Goal: Navigation & Orientation: Find specific page/section

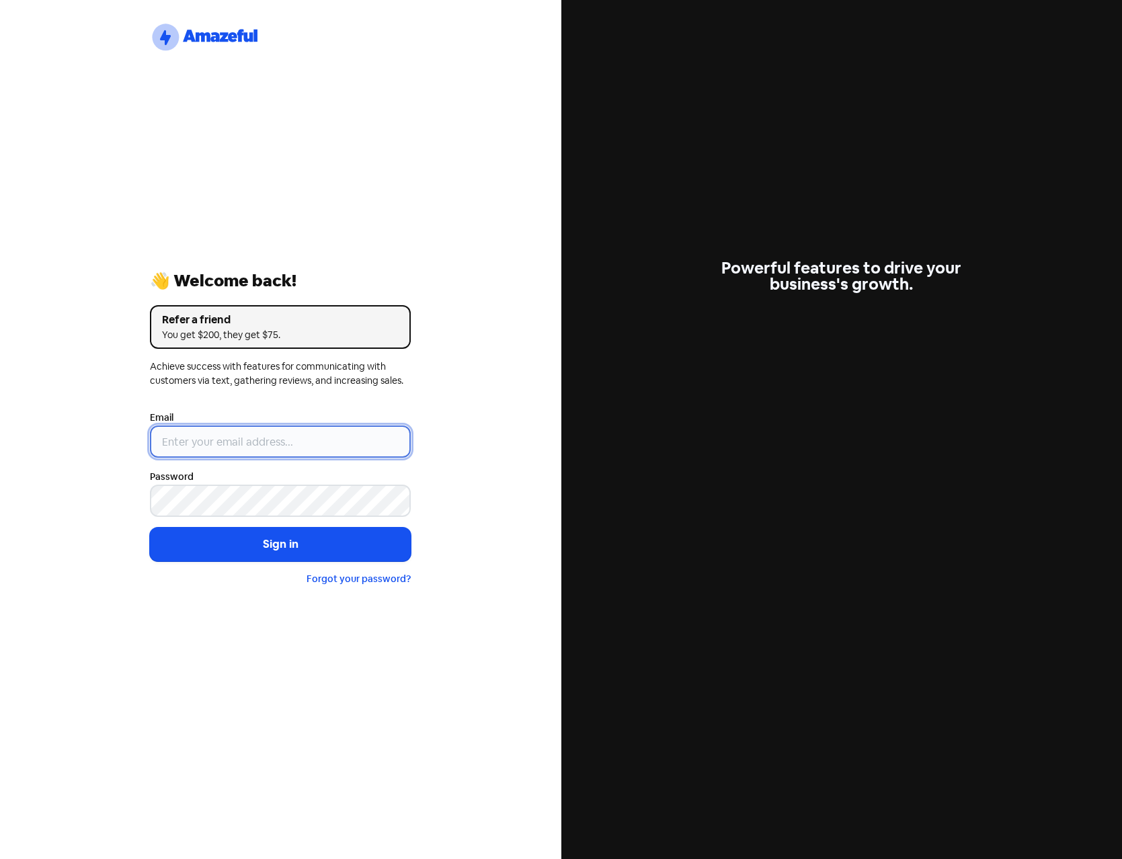
type input "[PERSON_NAME][EMAIL_ADDRESS][DOMAIN_NAME]"
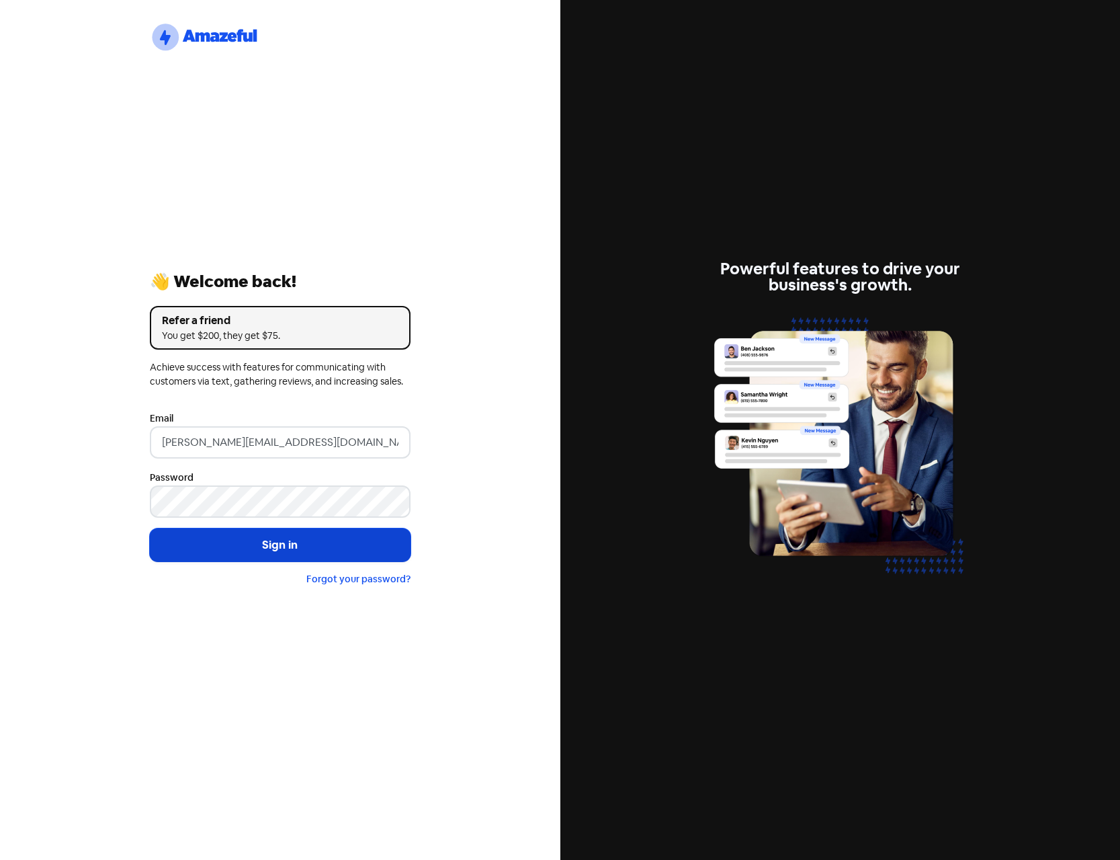
click at [274, 549] on button "Sign in" at bounding box center [280, 545] width 261 height 34
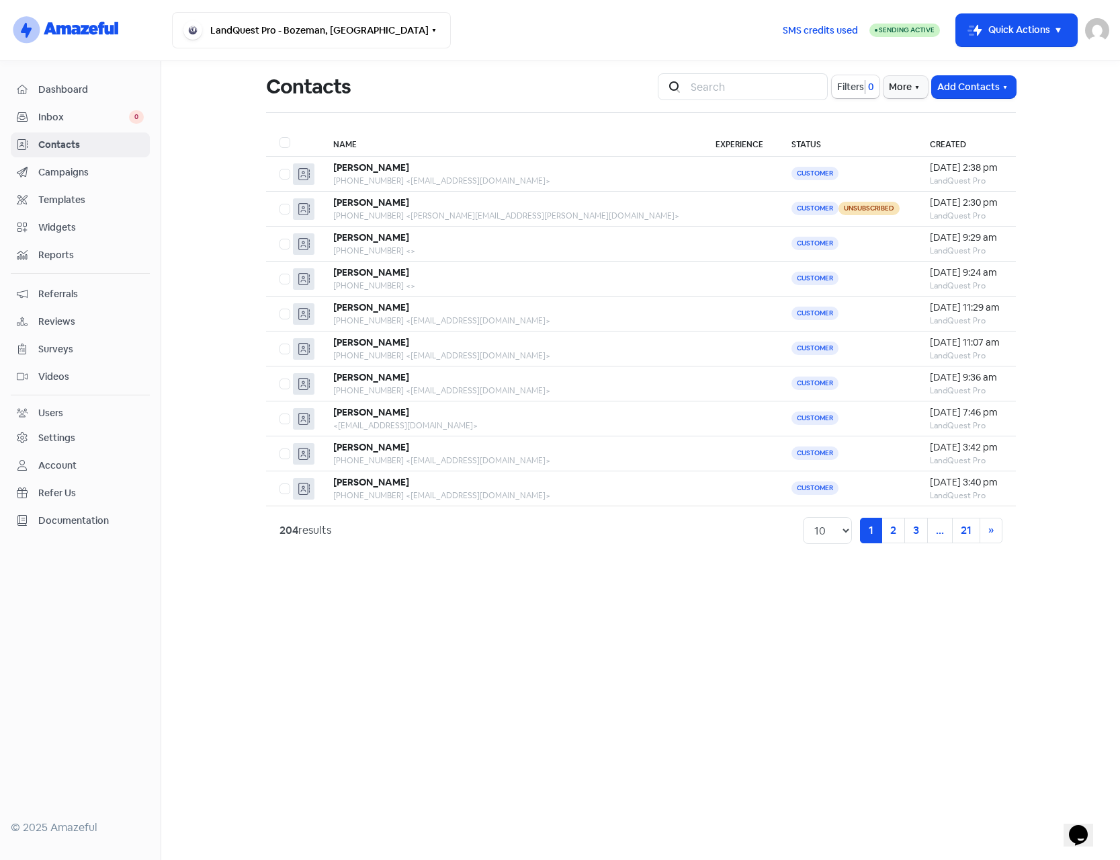
click at [79, 93] on span "Dashboard" at bounding box center [91, 90] width 106 height 14
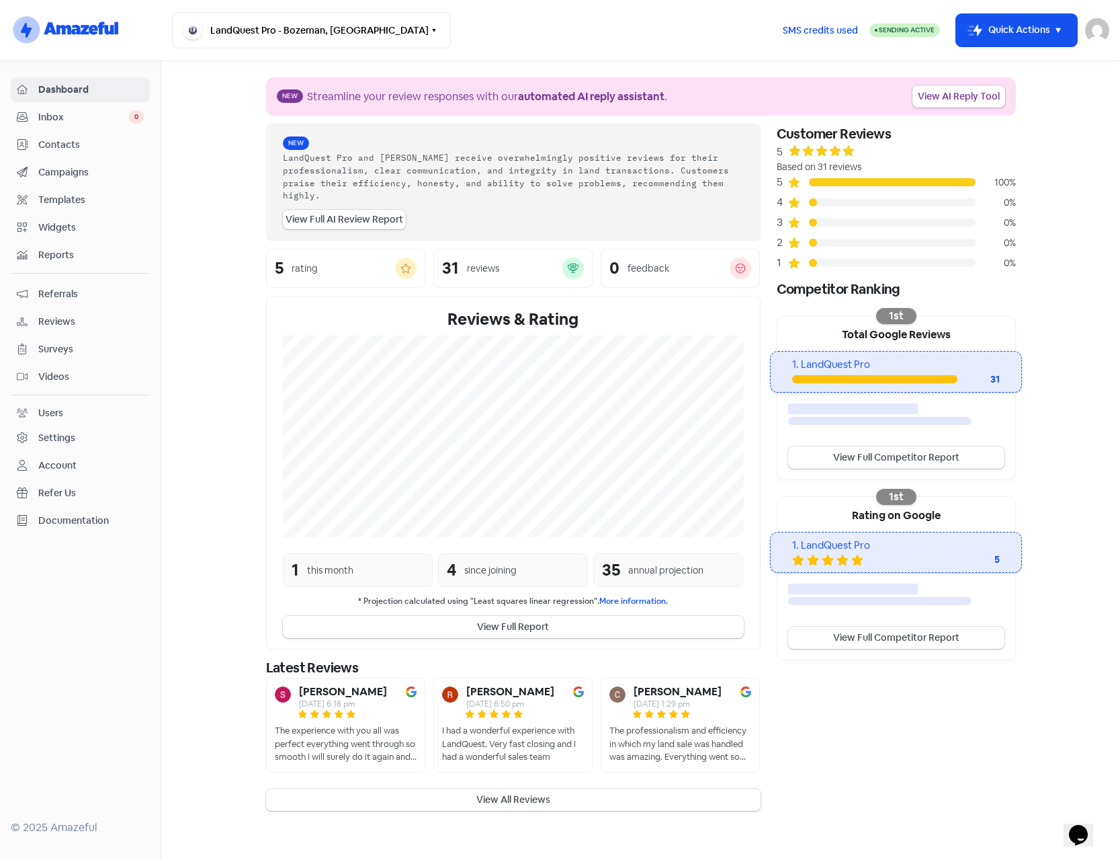
click at [368, 726] on div "The experience with you all was perfect everything went through so smooth I wil…" at bounding box center [346, 744] width 142 height 40
click at [63, 176] on span "Campaigns" at bounding box center [91, 172] width 106 height 14
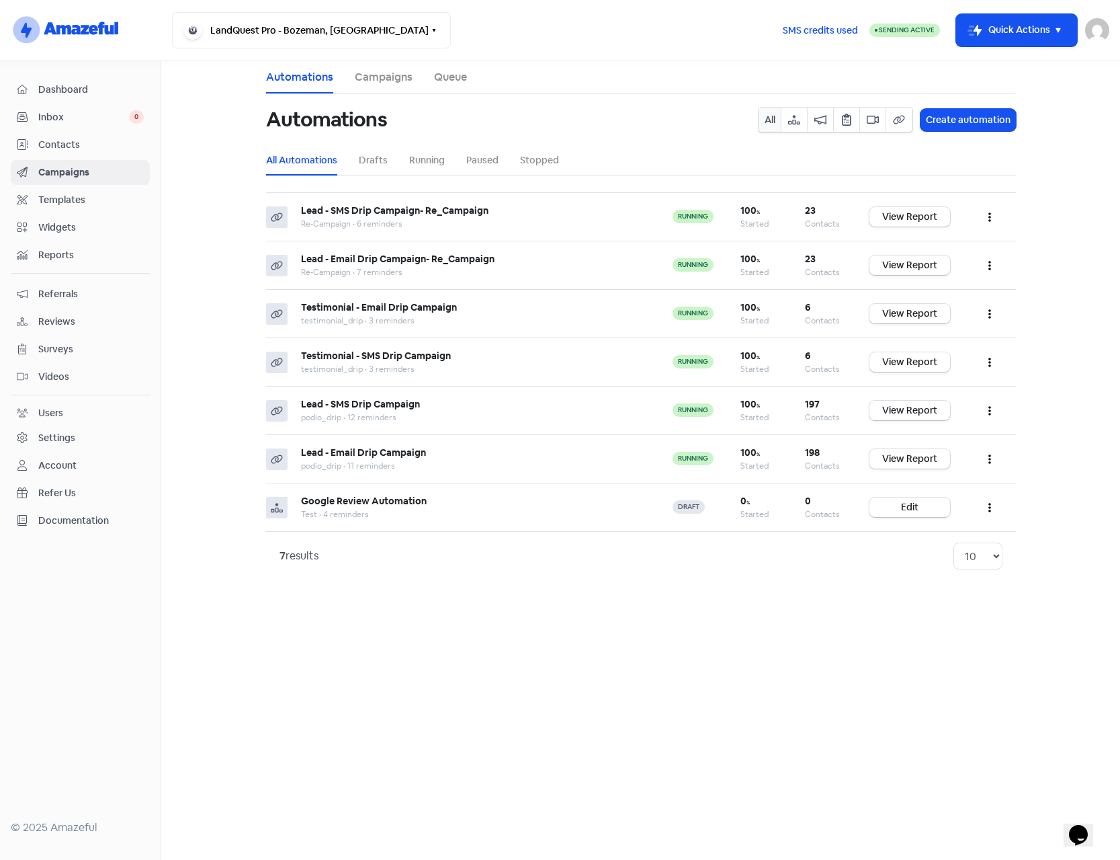
click at [69, 149] on span "Contacts" at bounding box center [91, 145] width 106 height 14
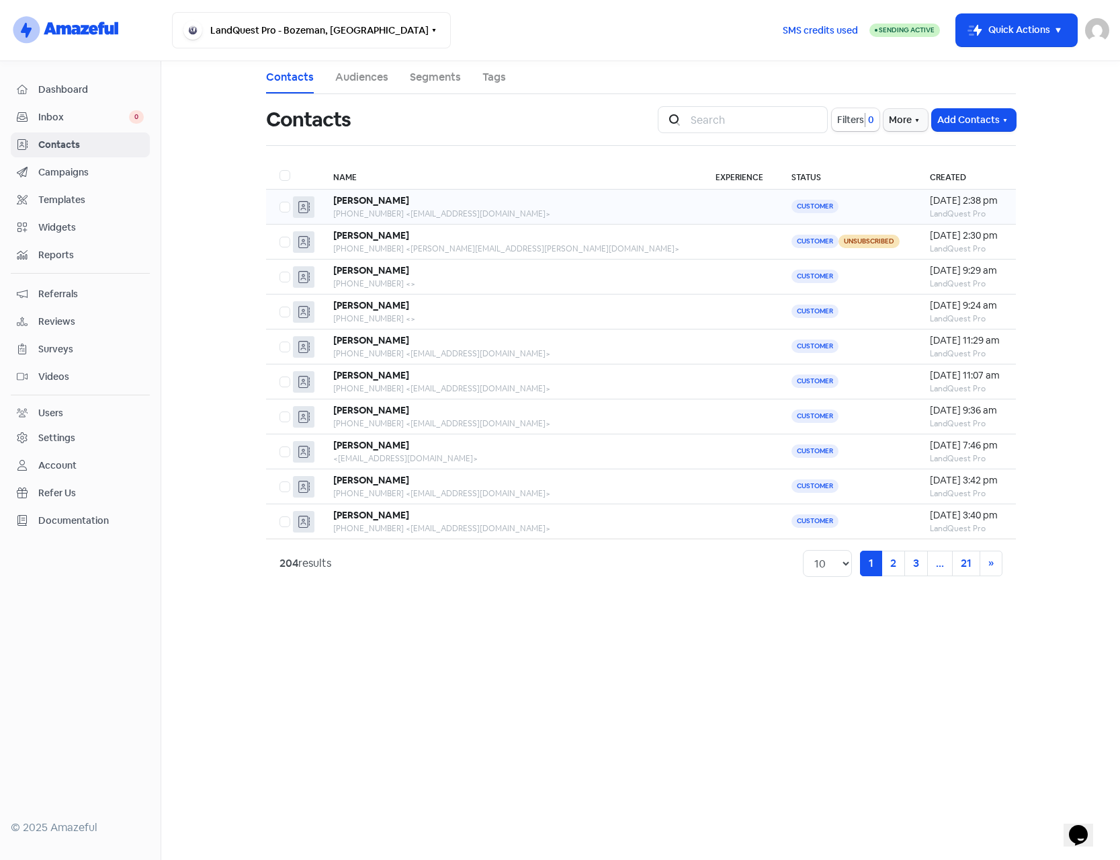
click at [500, 216] on div "+17046780473 <steviejr1977@gmail.com>" at bounding box center [510, 214] width 355 height 12
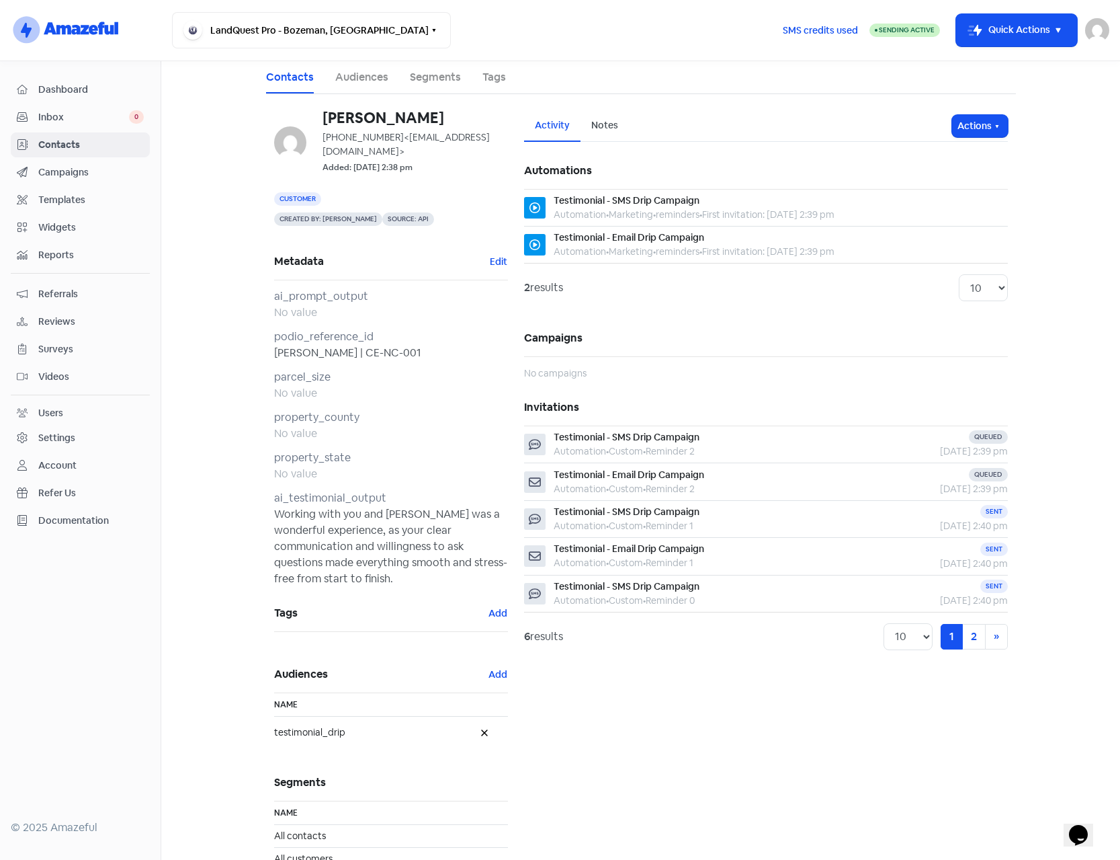
click at [69, 92] on span "Dashboard" at bounding box center [91, 90] width 106 height 14
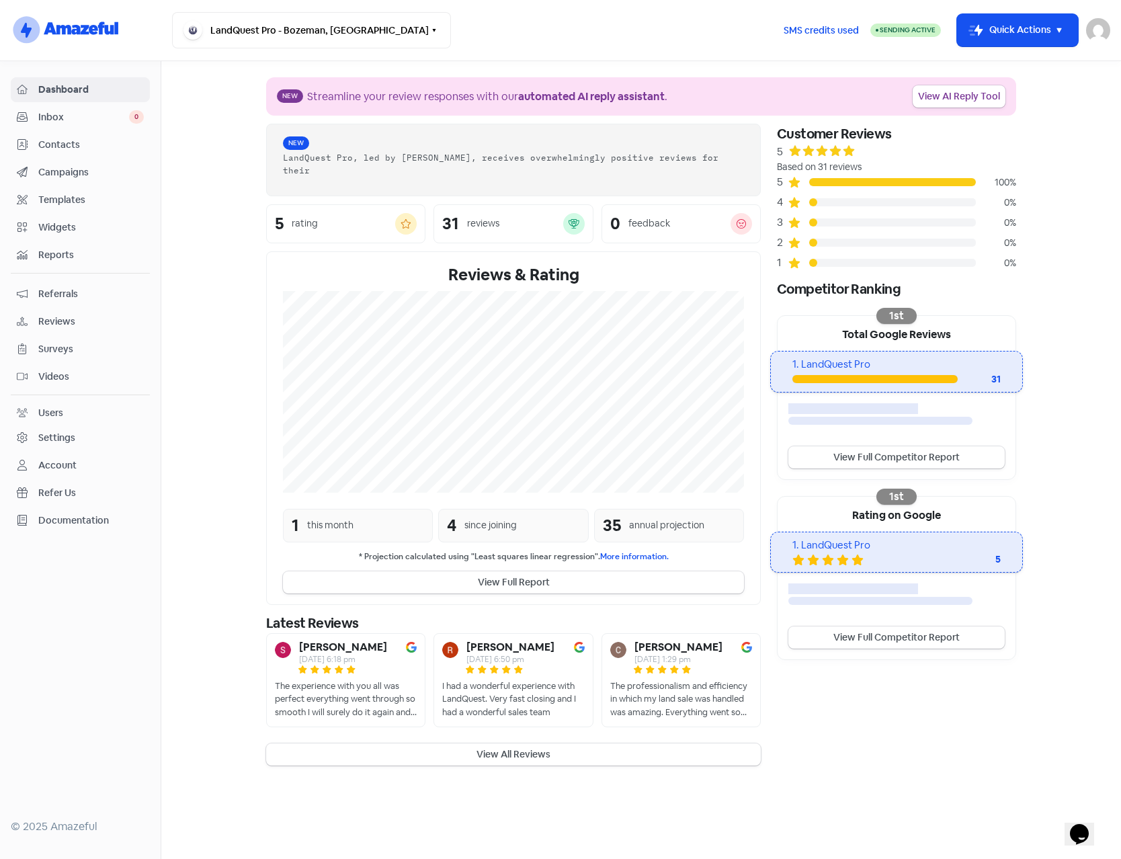
click at [71, 141] on span "Contacts" at bounding box center [91, 145] width 106 height 14
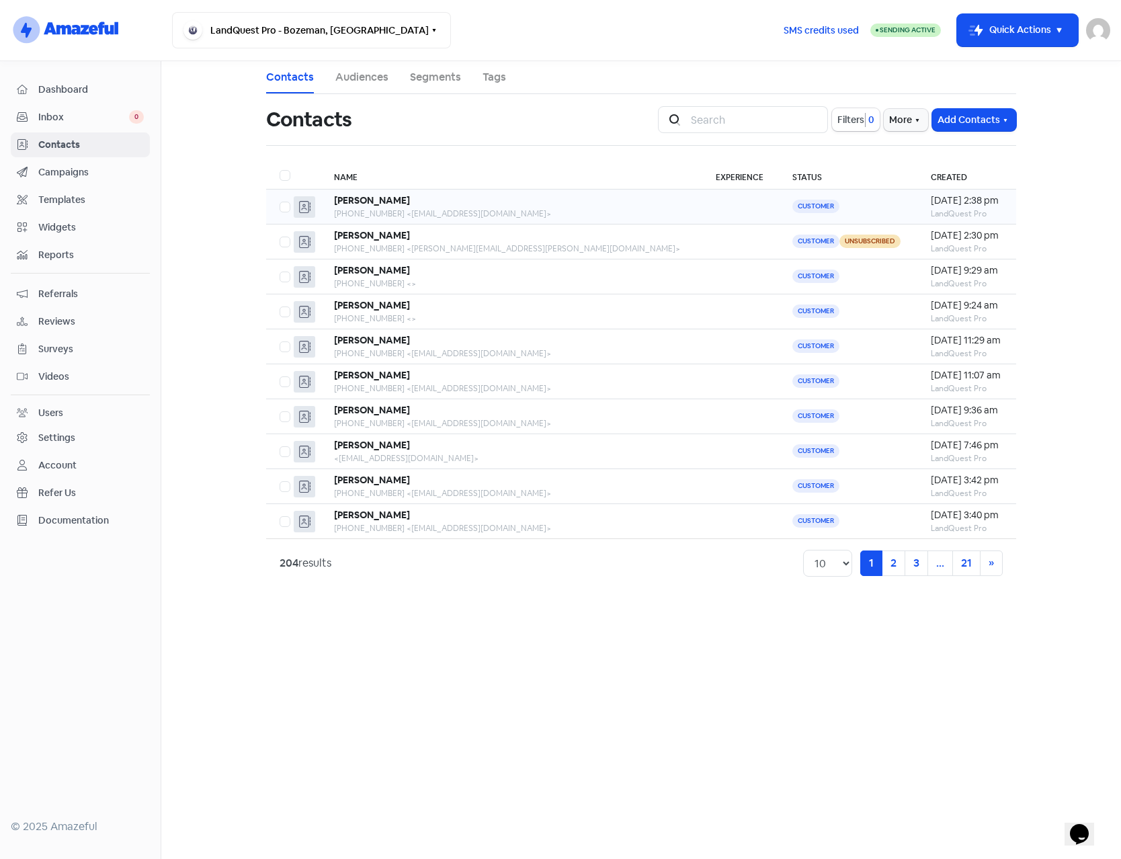
click at [472, 202] on div "Stevie" at bounding box center [511, 201] width 355 height 14
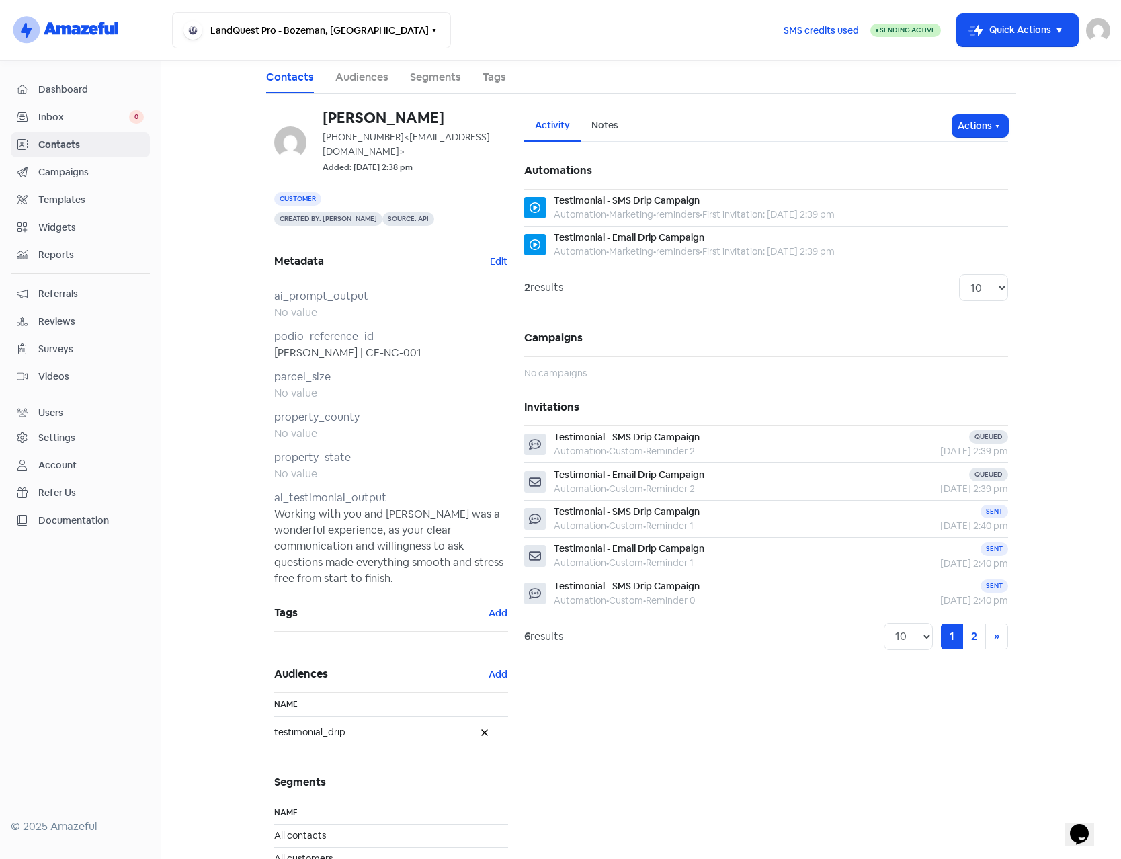
click at [197, 415] on main "Contacts Audiences Segments Tags Stevie +17046780473 <steviejr1977@gmail.com> A…" at bounding box center [641, 460] width 960 height 798
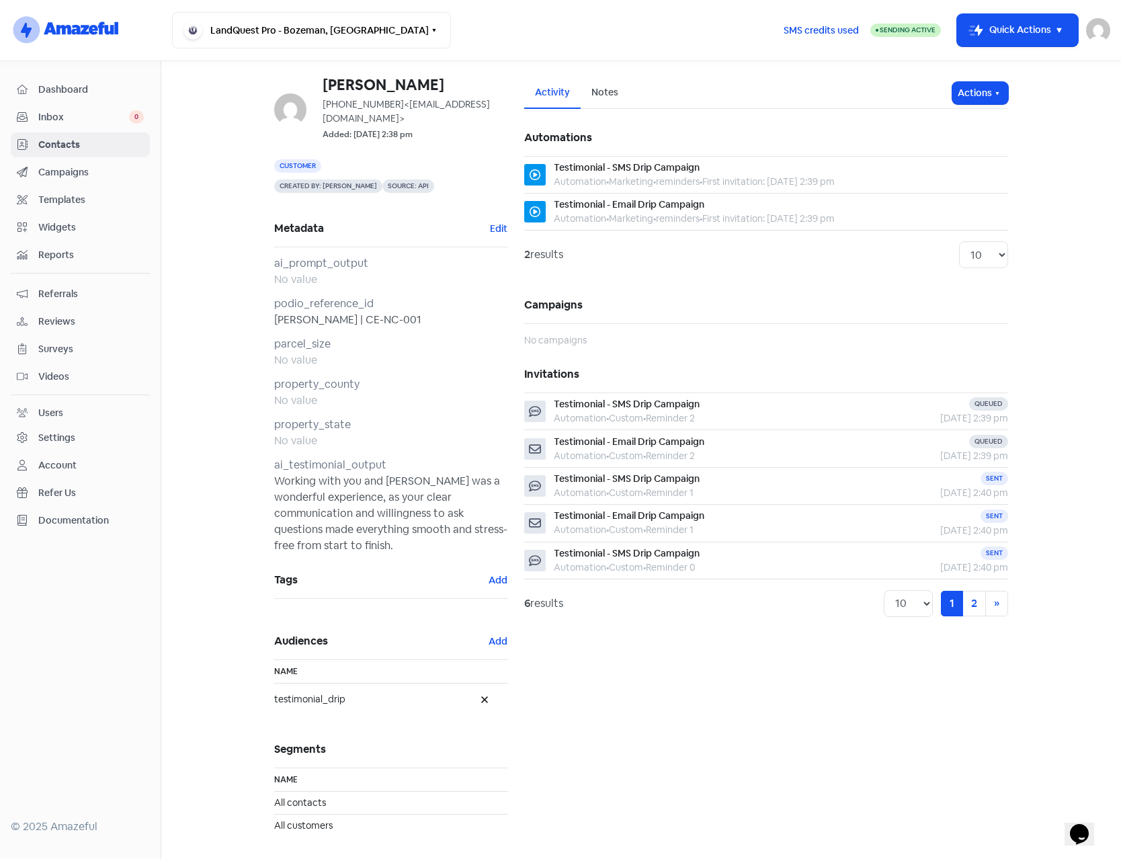
click at [77, 95] on span "Dashboard" at bounding box center [91, 90] width 106 height 14
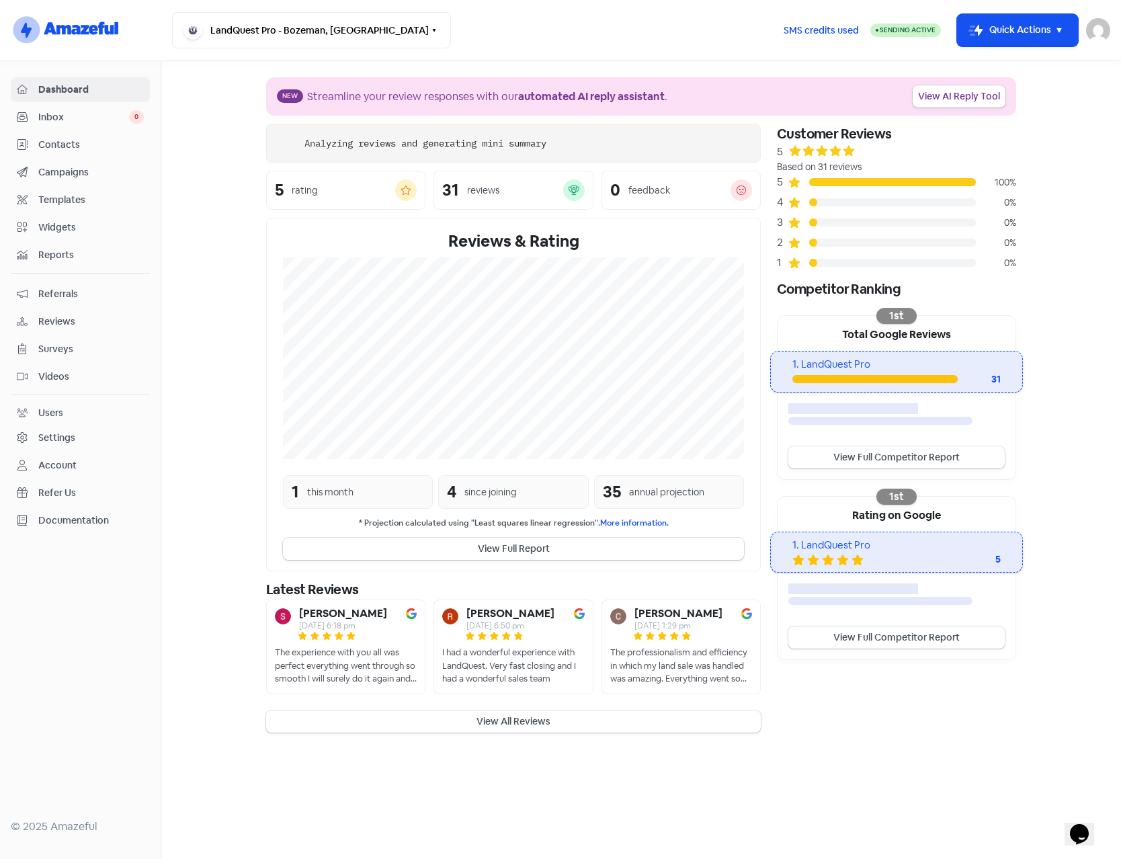
click at [63, 147] on span "Contacts" at bounding box center [91, 145] width 106 height 14
